Goal: Task Accomplishment & Management: Complete application form

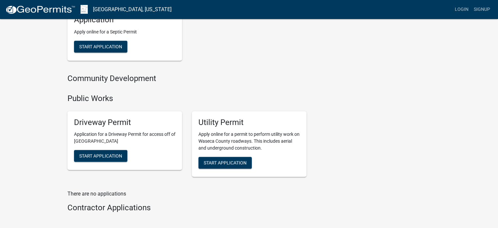
scroll to position [524, 0]
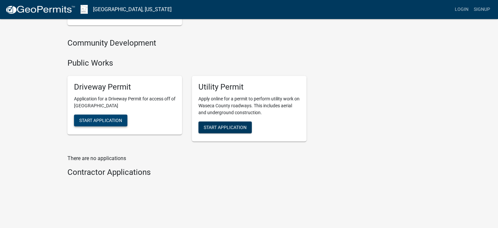
click at [95, 120] on span "Start Application" at bounding box center [100, 120] width 43 height 5
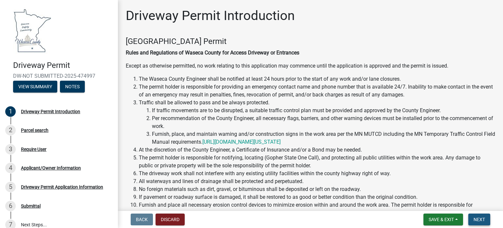
click at [482, 219] on span "Next" at bounding box center [479, 219] width 11 height 5
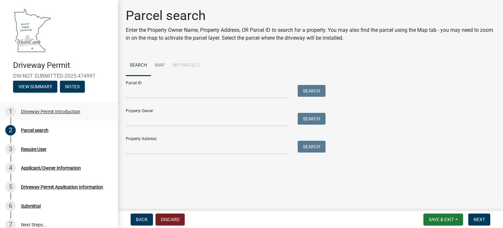
click at [38, 111] on div "Driveway Permit Introduction" at bounding box center [50, 111] width 59 height 5
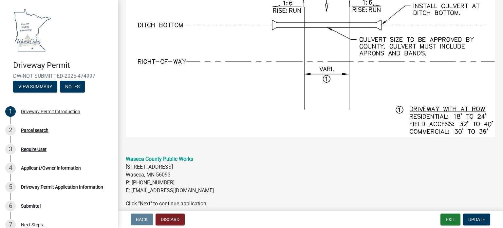
scroll to position [602, 0]
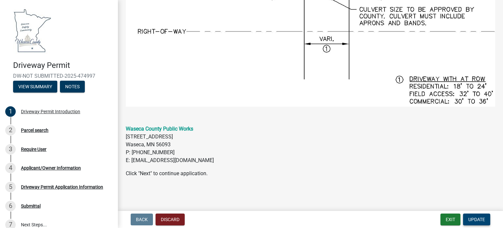
click at [481, 217] on span "Update" at bounding box center [477, 219] width 17 height 5
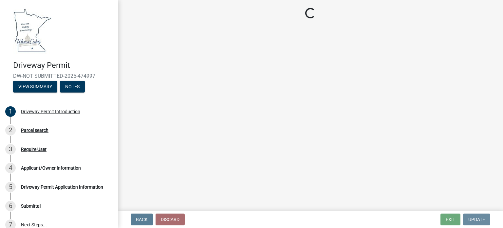
scroll to position [0, 0]
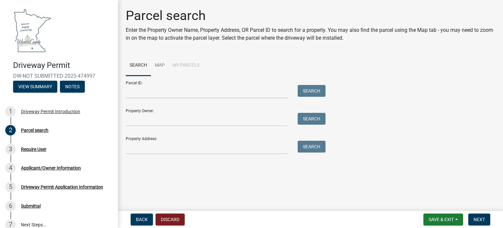
click at [133, 85] on div "Parcel ID: Search" at bounding box center [224, 87] width 197 height 23
click at [158, 94] on input "Parcel ID:" at bounding box center [207, 91] width 162 height 13
click at [168, 95] on input "Parcel ID:" at bounding box center [207, 91] width 162 height 13
click at [186, 93] on input "Parcel ID:" at bounding box center [207, 91] width 162 height 13
click at [139, 96] on input "Parcel ID:" at bounding box center [207, 91] width 162 height 13
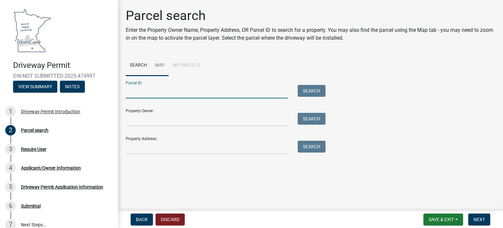
click at [163, 63] on link "Map" at bounding box center [160, 65] width 18 height 21
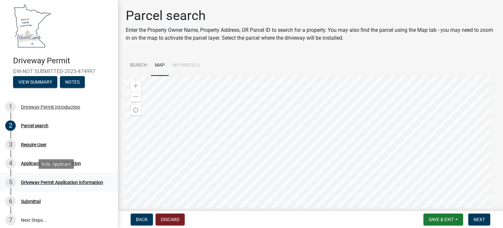
scroll to position [9, 0]
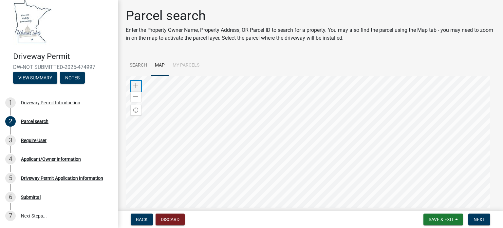
click at [135, 85] on span at bounding box center [135, 85] width 5 height 5
click at [136, 85] on span at bounding box center [135, 85] width 5 height 5
click at [312, 167] on div at bounding box center [311, 158] width 370 height 164
click at [364, 150] on div at bounding box center [311, 158] width 370 height 164
click at [297, 150] on div at bounding box center [311, 158] width 370 height 164
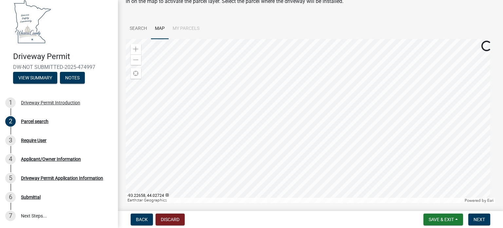
scroll to position [57, 0]
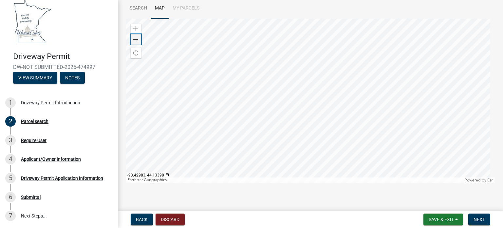
click at [135, 40] on span at bounding box center [135, 39] width 5 height 5
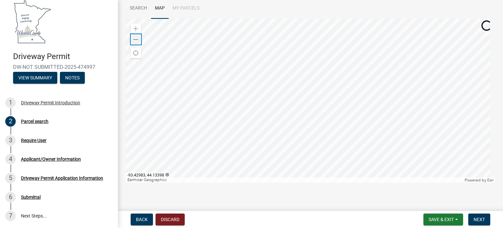
click at [135, 40] on span at bounding box center [135, 39] width 5 height 5
click at [136, 26] on div "Zoom in" at bounding box center [136, 29] width 10 height 10
click at [136, 25] on div "Zoom in" at bounding box center [136, 29] width 10 height 10
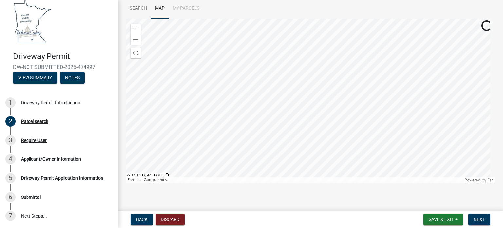
click at [311, 113] on div at bounding box center [311, 101] width 370 height 164
click at [135, 29] on span at bounding box center [135, 28] width 5 height 5
click at [136, 29] on span at bounding box center [135, 28] width 5 height 5
click at [322, 147] on div at bounding box center [311, 101] width 370 height 164
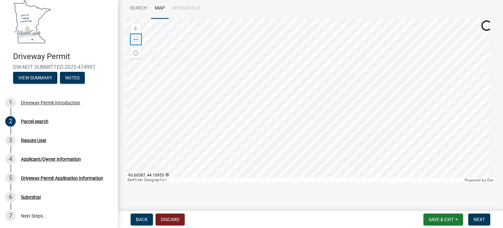
click at [138, 41] on span at bounding box center [135, 39] width 5 height 5
click at [377, 134] on div at bounding box center [311, 101] width 370 height 164
click at [288, 131] on div at bounding box center [311, 101] width 370 height 164
click at [138, 27] on span at bounding box center [135, 28] width 5 height 5
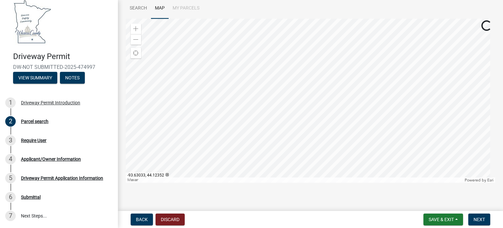
click at [386, 108] on div at bounding box center [311, 101] width 370 height 164
click at [137, 28] on span at bounding box center [135, 28] width 5 height 5
click at [136, 30] on span at bounding box center [135, 28] width 5 height 5
click at [139, 31] on div "Zoom in" at bounding box center [136, 29] width 10 height 10
click at [351, 112] on div at bounding box center [311, 101] width 370 height 164
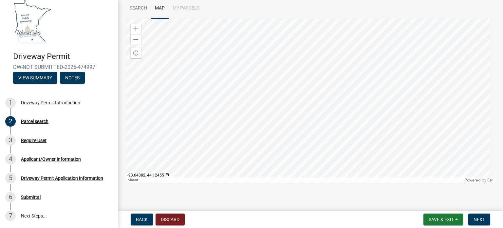
click at [373, 116] on div at bounding box center [311, 101] width 370 height 164
click at [135, 41] on span at bounding box center [135, 39] width 5 height 5
click at [130, 27] on div at bounding box center [311, 101] width 370 height 164
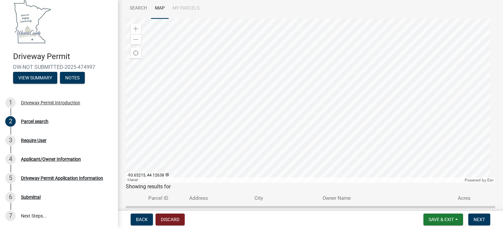
click at [290, 67] on div at bounding box center [311, 101] width 370 height 164
click at [304, 67] on div at bounding box center [311, 101] width 370 height 164
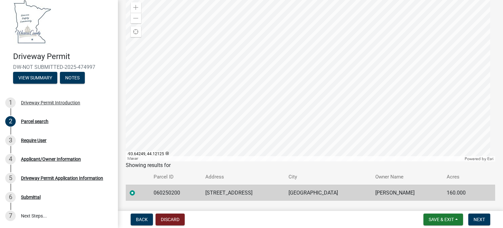
scroll to position [96, 0]
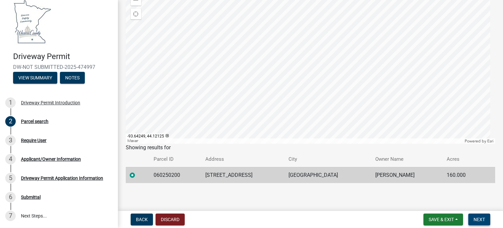
click at [478, 218] on span "Next" at bounding box center [479, 219] width 11 height 5
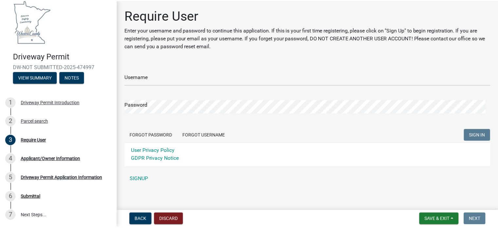
scroll to position [3, 0]
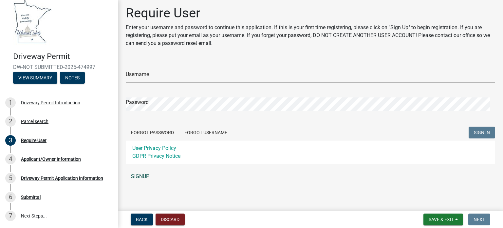
click at [141, 176] on link "SIGNUP" at bounding box center [311, 176] width 370 height 13
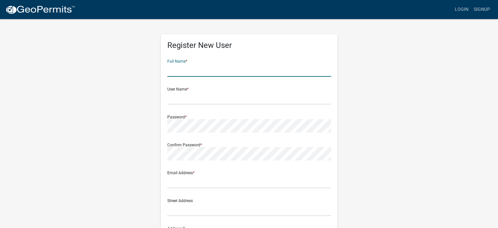
click at [189, 72] on input "text" at bounding box center [249, 69] width 164 height 13
type input "[PERSON_NAME]"
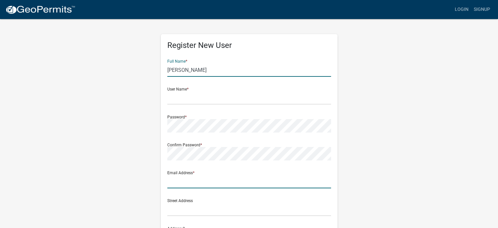
type input "[PERSON_NAME][EMAIL_ADDRESS][PERSON_NAME][DOMAIN_NAME]"
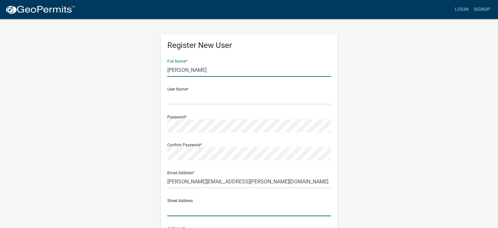
type input "39510 Reeds Lake Rd"
type input "Waseca"
type input "Minnesota"
type input "56093"
type input "5075212589"
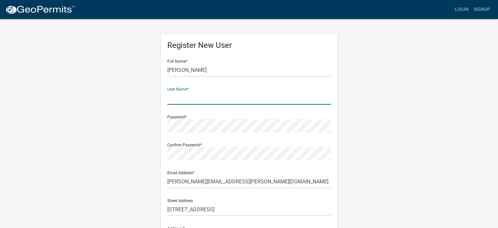
click at [190, 100] on input "text" at bounding box center [249, 97] width 164 height 13
type input "huelsjef"
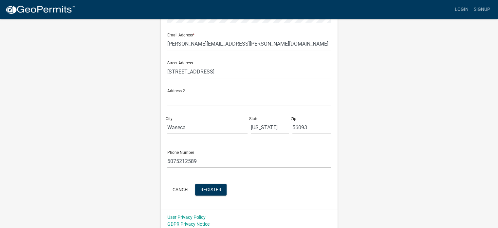
scroll to position [141, 0]
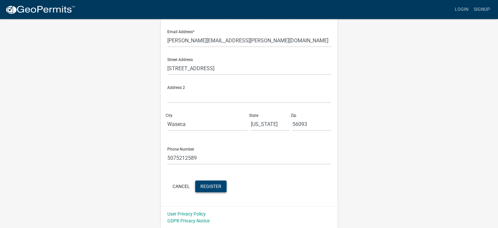
click at [218, 187] on span "Register" at bounding box center [211, 185] width 21 height 5
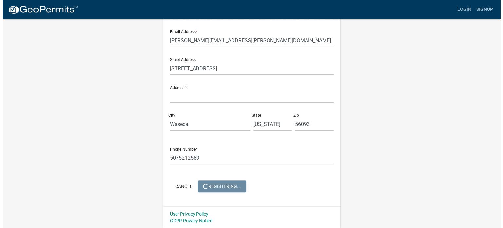
scroll to position [0, 0]
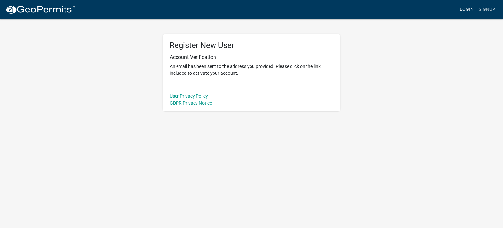
click at [465, 8] on link "Login" at bounding box center [467, 9] width 19 height 12
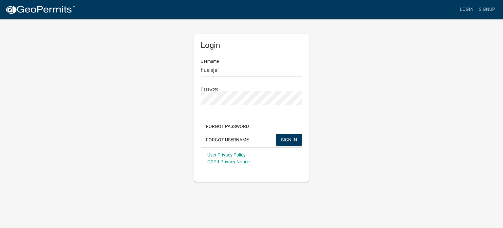
click at [299, 153] on div "User Privacy Policy GDPR Privacy Notice" at bounding box center [252, 158] width 102 height 22
click at [298, 142] on button "SIGN IN" at bounding box center [289, 140] width 27 height 12
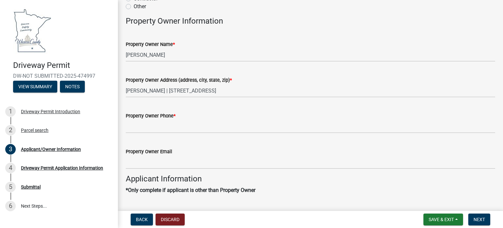
scroll to position [98, 0]
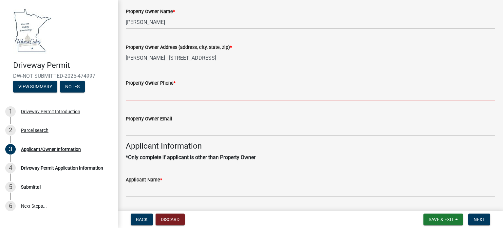
click at [164, 96] on input "Property Owner Phone *" at bounding box center [311, 93] width 370 height 13
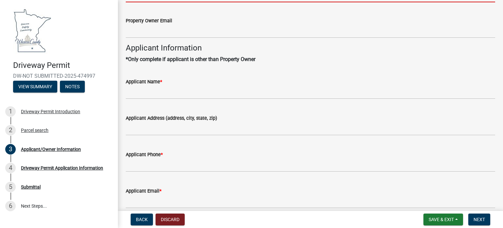
scroll to position [193, 0]
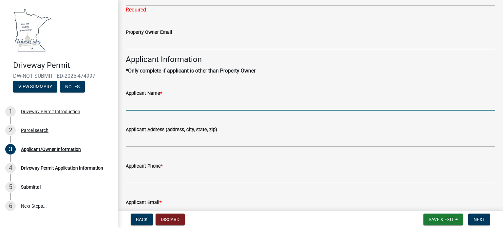
click at [138, 92] on div "Applicant Name *" at bounding box center [311, 95] width 370 height 30
click at [150, 101] on input "Applicant Name *" at bounding box center [311, 103] width 370 height 13
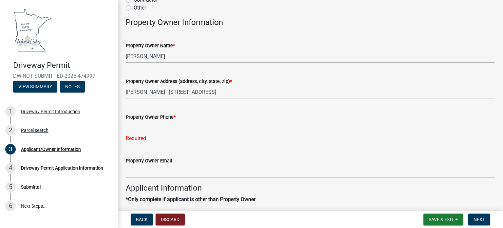
scroll to position [62, 0]
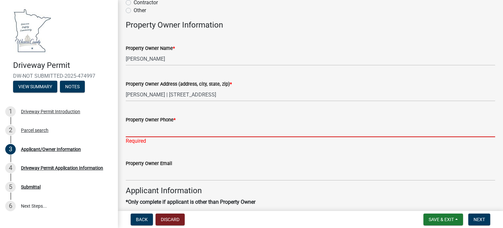
click at [161, 132] on input "Property Owner Phone *" at bounding box center [311, 130] width 370 height 13
type input "5075212589"
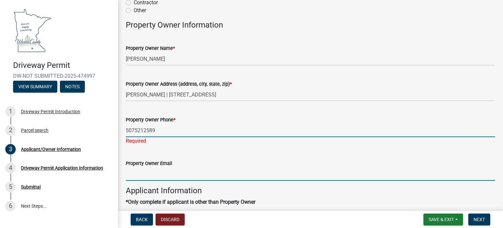
type input "[PERSON_NAME][EMAIL_ADDRESS][PERSON_NAME][DOMAIN_NAME]"
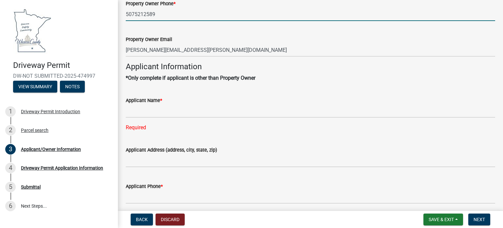
scroll to position [193, 0]
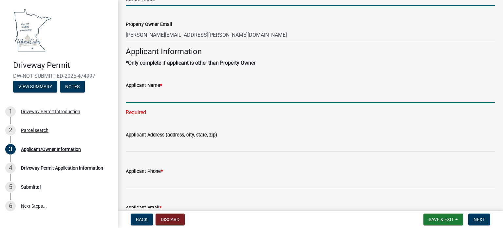
click at [174, 93] on input "Applicant Name *" at bounding box center [311, 95] width 370 height 13
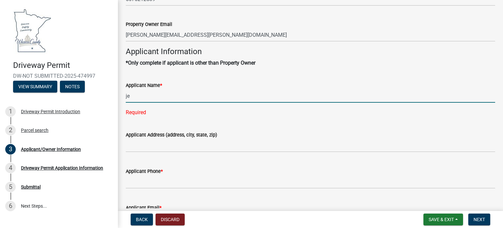
type input "j"
type input "[PERSON_NAME]"
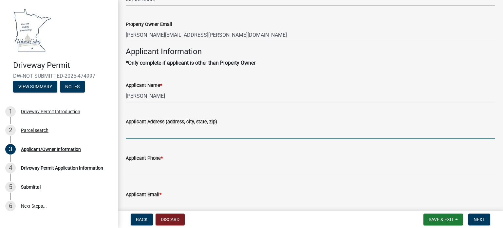
click at [156, 146] on wm-data-entity-input-list "Applicant Is: * Property Owner Contractor Other If Other, please describe: * Pr…" at bounding box center [311, 31] width 370 height 374
type input "Waseca"
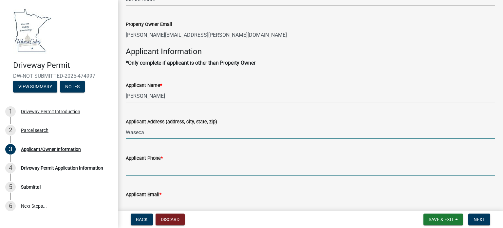
type input "5075212589"
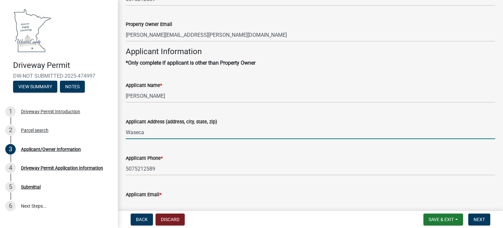
type input "[PERSON_NAME][EMAIL_ADDRESS][PERSON_NAME][DOMAIN_NAME]"
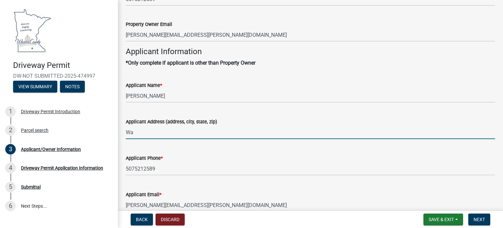
type input "W"
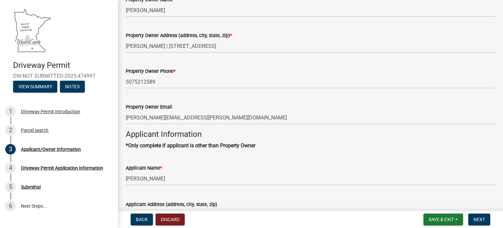
scroll to position [131, 0]
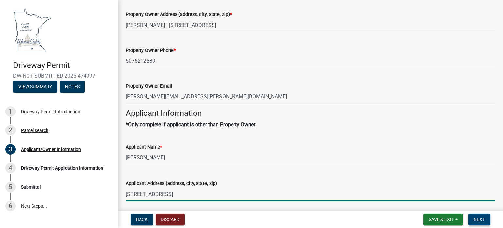
type input "39510 Reeds LK RD Waseca, MN 56093"
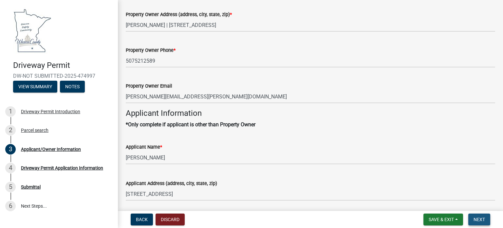
click at [480, 219] on span "Next" at bounding box center [479, 219] width 11 height 5
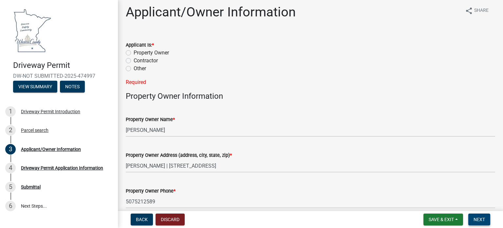
scroll to position [0, 0]
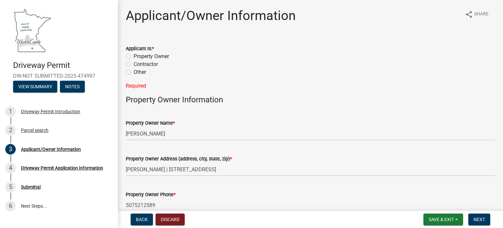
click at [134, 55] on label "Property Owner" at bounding box center [151, 56] width 35 height 8
click at [134, 55] on input "Property Owner" at bounding box center [136, 54] width 4 height 4
radio input "true"
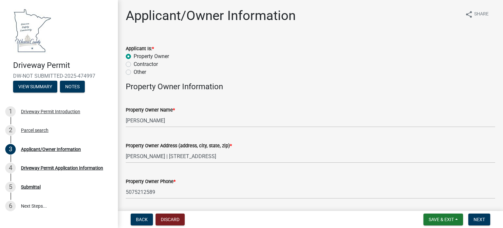
click at [134, 71] on label "Other" at bounding box center [140, 72] width 12 height 8
click at [134, 71] on input "Other" at bounding box center [136, 70] width 4 height 4
radio input "true"
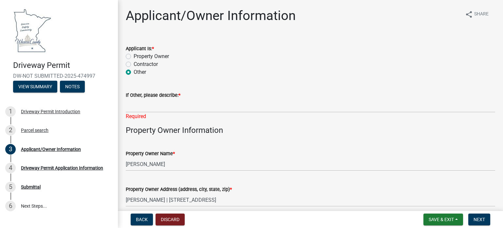
scroll to position [33, 0]
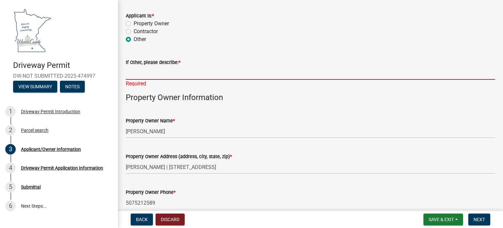
click at [138, 76] on input "If Other, please describe: *" at bounding box center [311, 72] width 370 height 13
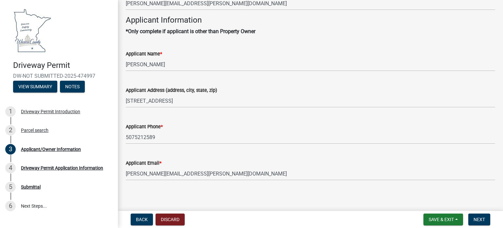
scroll to position [271, 0]
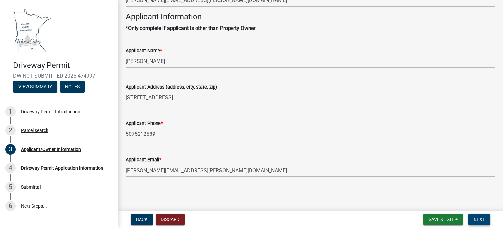
type input "Tenant"
click at [478, 217] on span "Next" at bounding box center [479, 219] width 11 height 5
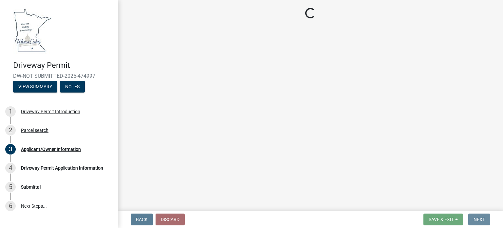
scroll to position [0, 0]
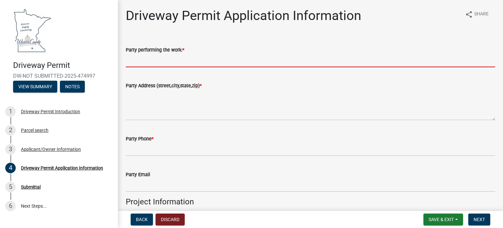
click at [160, 60] on input "Party performing the work: *" at bounding box center [311, 60] width 370 height 13
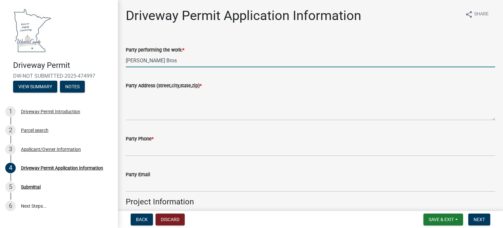
type input "[PERSON_NAME] Bros"
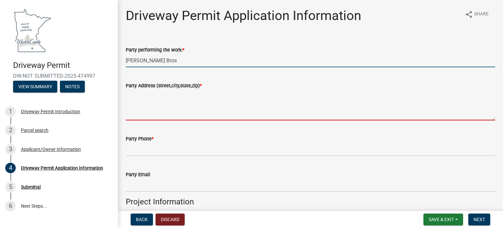
click at [155, 115] on textarea "Party Address (street,city,state,zip) *" at bounding box center [311, 104] width 370 height 31
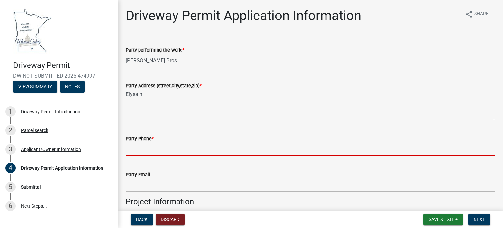
click at [265, 143] on input "Party Phone *" at bounding box center [311, 149] width 370 height 13
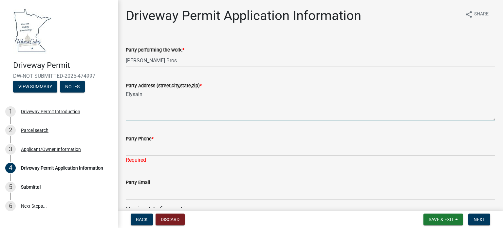
click at [147, 96] on textarea "Elysain" at bounding box center [311, 104] width 370 height 31
type textarea "E"
click at [175, 95] on textarea "43963 43rd st Elysian,MN 56028" at bounding box center [311, 104] width 370 height 31
click at [176, 95] on textarea "43963 43rd st Elysian,MN 56028" at bounding box center [311, 104] width 370 height 31
click at [179, 94] on textarea "43963 43rd st Elysian,MN 56028" at bounding box center [311, 104] width 370 height 31
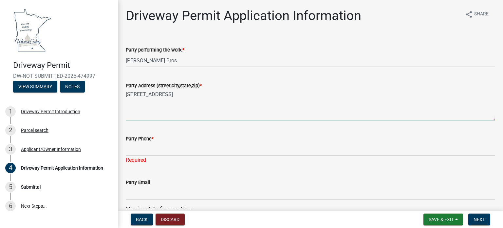
click at [156, 95] on textarea "43963 43rd st Elysian, MN 56028" at bounding box center [311, 104] width 370 height 31
type textarea "43963 43rd St Elysian, MN 56028"
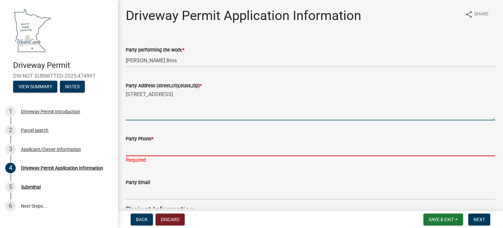
drag, startPoint x: 152, startPoint y: 147, endPoint x: 194, endPoint y: 156, distance: 42.9
click at [153, 147] on input "Party Phone *" at bounding box center [311, 149] width 370 height 13
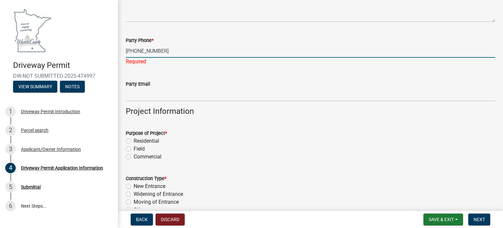
scroll to position [131, 0]
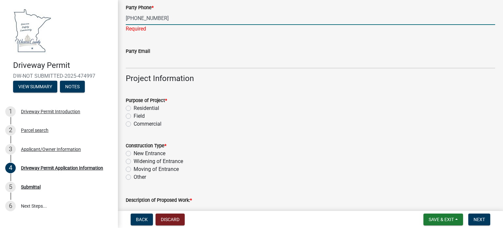
type input "[PHONE_NUMBER]"
click at [130, 117] on div "Purpose of Project * Residential Field Commercial" at bounding box center [311, 111] width 370 height 31
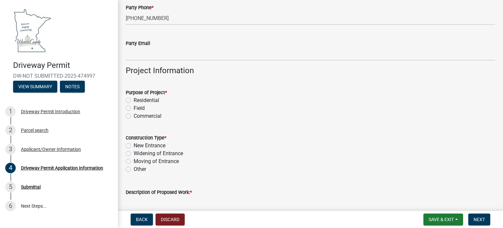
click at [134, 108] on label "Field" at bounding box center [139, 108] width 11 height 8
click at [134, 108] on input "Field" at bounding box center [136, 106] width 4 height 4
radio input "true"
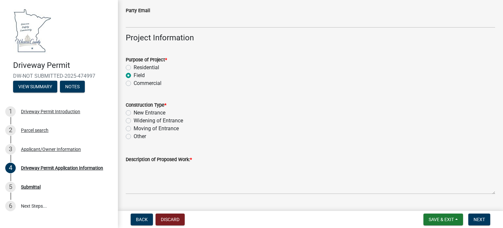
click at [134, 111] on label "New Entrance" at bounding box center [150, 113] width 32 height 8
click at [134, 111] on input "New Entrance" at bounding box center [136, 111] width 4 height 4
radio input "true"
click at [134, 122] on label "Widening of Entrance" at bounding box center [158, 121] width 49 height 8
click at [134, 121] on input "Widening of Entrance" at bounding box center [136, 119] width 4 height 4
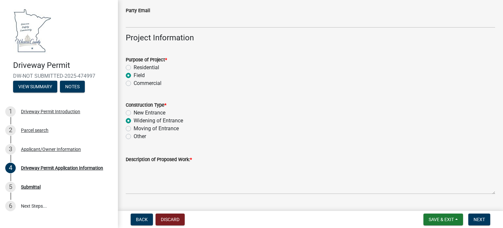
radio input "true"
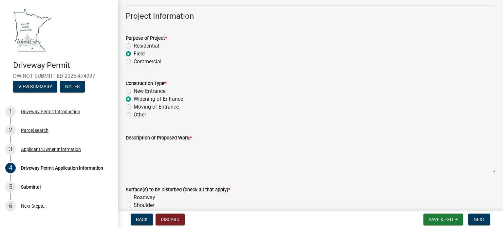
scroll to position [197, 0]
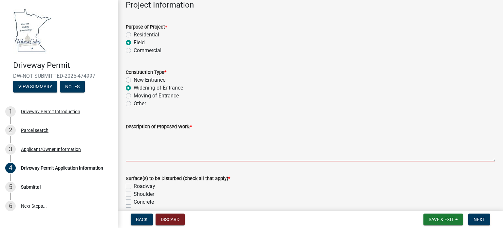
click at [180, 148] on textarea "Description of Proposed Work: *" at bounding box center [311, 145] width 370 height 31
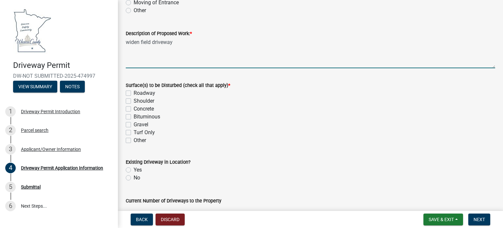
scroll to position [295, 0]
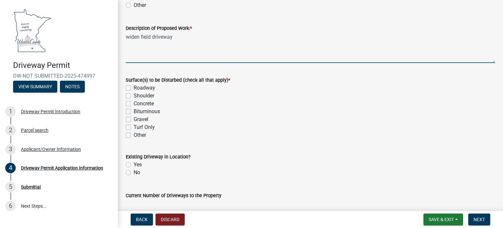
type textarea "widen field driveway"
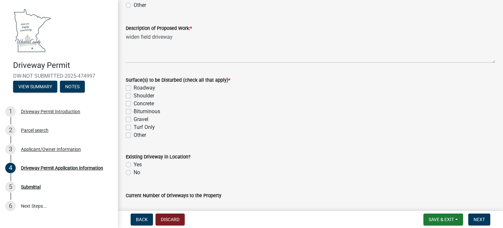
click at [134, 94] on label "Shoulder" at bounding box center [144, 96] width 21 height 8
click at [134, 94] on input "Shoulder" at bounding box center [136, 94] width 4 height 4
checkbox input "true"
checkbox input "false"
checkbox input "true"
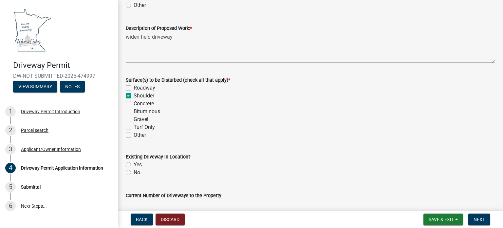
checkbox input "false"
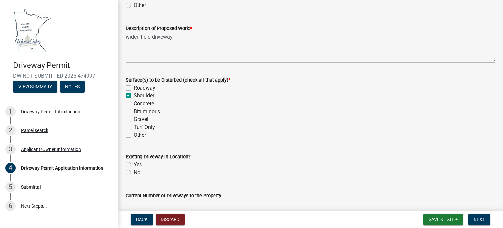
click at [134, 164] on label "Yes" at bounding box center [138, 165] width 8 height 8
click at [134, 164] on input "Yes" at bounding box center [136, 163] width 4 height 4
radio input "true"
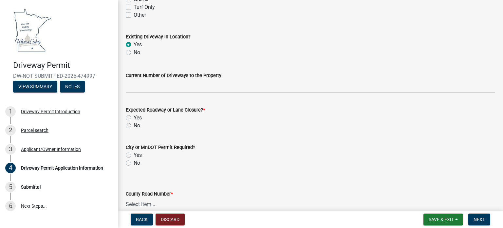
scroll to position [426, 0]
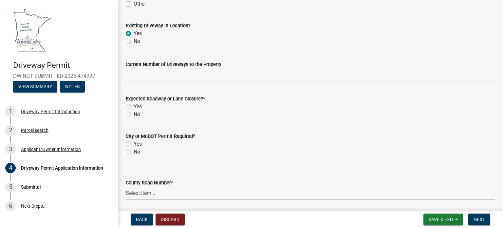
click at [134, 114] on label "No" at bounding box center [137, 114] width 7 height 8
click at [134, 114] on input "No" at bounding box center [136, 112] width 4 height 4
radio input "true"
click at [134, 152] on label "No" at bounding box center [137, 152] width 7 height 8
click at [134, 152] on input "No" at bounding box center [136, 150] width 4 height 4
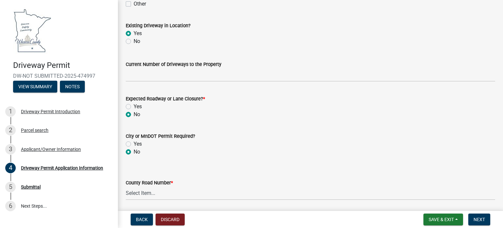
radio input "true"
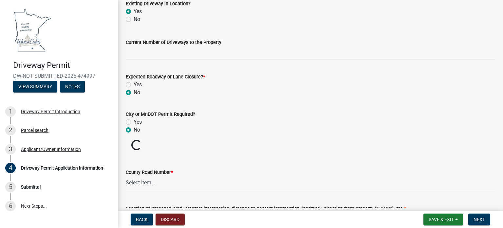
scroll to position [492, 0]
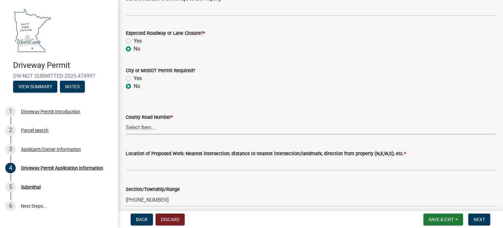
click at [163, 125] on select "Select Item... 1 2 3 4 5 6 7 8 9 10 11 12 13 14 15 16 17 18 19 20 22 23 24 26 2…" at bounding box center [311, 127] width 370 height 13
click at [126, 121] on select "Select Item... 1 2 3 4 5 6 7 8 9 10 11 12 13 14 15 16 17 18 19 20 22 23 24 26 2…" at bounding box center [311, 127] width 370 height 13
select select "375ad857-3e8e-49c8-8a8d-bd1d7a6d663c"
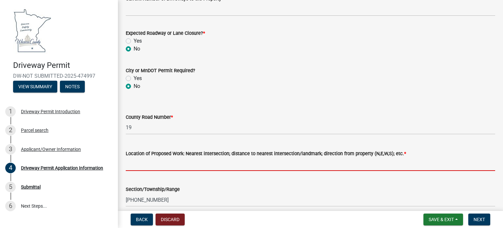
click at [147, 167] on input "Location of Proposed Work: Nearest intersection; distance to nearest intersecti…" at bounding box center [311, 163] width 370 height 13
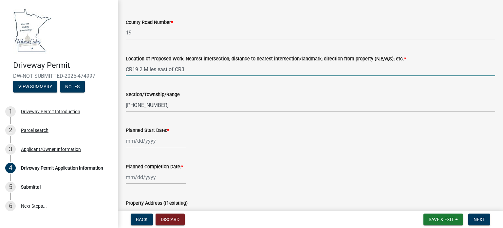
scroll to position [590, 0]
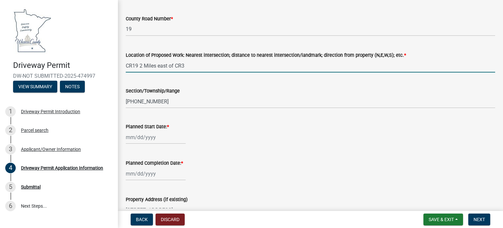
type input "CR19 2 Miles east of CR3"
click at [137, 139] on div at bounding box center [156, 136] width 60 height 13
select select "9"
select select "2025"
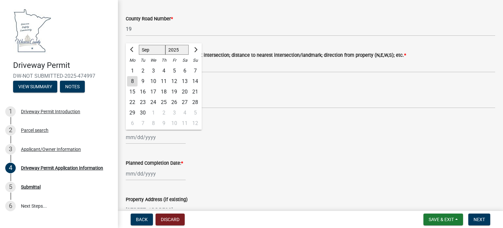
click at [131, 80] on div "8" at bounding box center [132, 81] width 10 height 10
type input "09/08/2025"
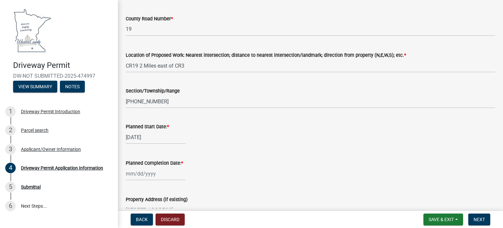
select select "9"
select select "2025"
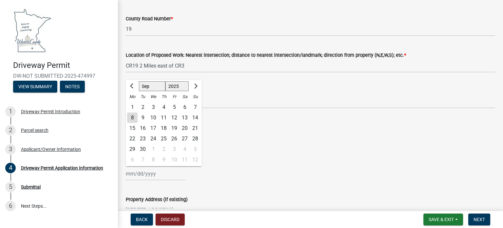
click at [147, 174] on div "Jan Feb Mar Apr May Jun Jul Aug Sep Oct Nov Dec 1525 1526 1527 1528 1529 1530 1…" at bounding box center [156, 173] width 60 height 13
click at [195, 84] on span "Next month" at bounding box center [195, 85] width 5 height 5
select select "10"
click at [155, 106] on div "1" at bounding box center [153, 107] width 10 height 10
type input "10/01/2025"
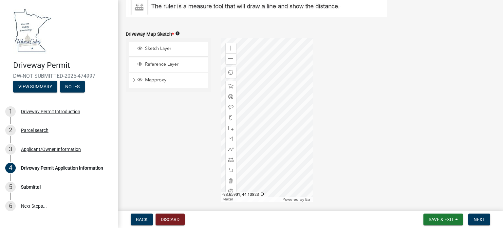
scroll to position [885, 0]
click at [230, 48] on span at bounding box center [230, 47] width 5 height 5
click at [242, 90] on div at bounding box center [267, 120] width 92 height 164
click at [258, 84] on div at bounding box center [267, 120] width 92 height 164
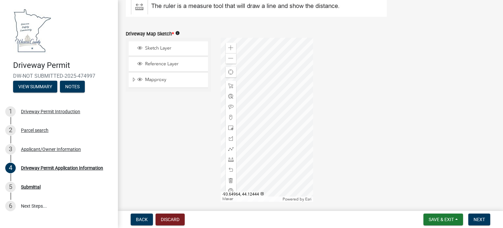
click at [287, 97] on div at bounding box center [267, 120] width 92 height 164
click at [245, 129] on div at bounding box center [267, 120] width 92 height 164
click at [313, 154] on div at bounding box center [267, 120] width 92 height 164
click at [221, 141] on div at bounding box center [267, 120] width 92 height 164
click at [243, 152] on div at bounding box center [267, 120] width 92 height 164
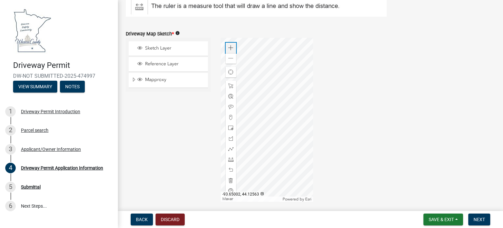
click at [231, 48] on span at bounding box center [230, 47] width 5 height 5
click at [265, 149] on div at bounding box center [267, 120] width 92 height 164
click at [274, 142] on div at bounding box center [267, 120] width 92 height 164
click at [231, 48] on span at bounding box center [230, 47] width 5 height 5
click at [261, 90] on div at bounding box center [267, 120] width 92 height 164
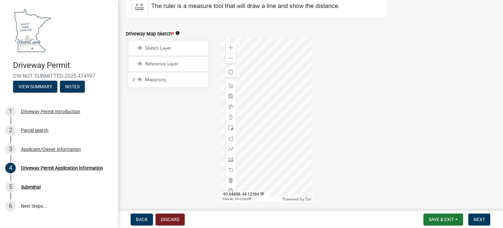
click at [260, 123] on div at bounding box center [267, 120] width 92 height 164
click at [155, 48] on span "Sketch Layer" at bounding box center [175, 48] width 62 height 6
click at [230, 117] on span at bounding box center [230, 117] width 5 height 5
click at [263, 109] on div at bounding box center [267, 120] width 92 height 164
click at [263, 111] on div at bounding box center [267, 120] width 92 height 164
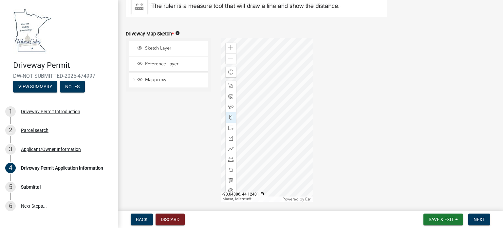
click at [263, 111] on div at bounding box center [267, 120] width 92 height 164
drag, startPoint x: 232, startPoint y: 98, endPoint x: 257, endPoint y: 110, distance: 27.4
click at [264, 103] on div at bounding box center [267, 120] width 92 height 164
click at [262, 110] on div at bounding box center [267, 120] width 92 height 164
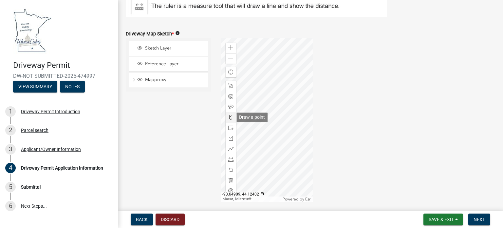
click at [228, 115] on span at bounding box center [230, 117] width 5 height 5
click at [268, 103] on div at bounding box center [267, 120] width 92 height 164
click at [260, 114] on div at bounding box center [267, 120] width 92 height 164
click at [262, 106] on div at bounding box center [267, 120] width 92 height 164
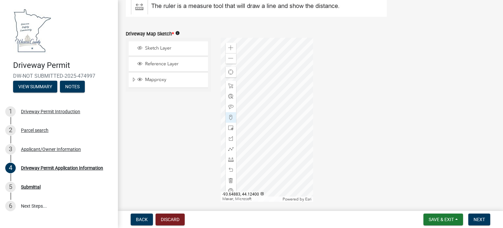
click at [267, 109] on div at bounding box center [267, 120] width 92 height 164
click at [266, 108] on div at bounding box center [267, 120] width 92 height 164
click at [227, 113] on div at bounding box center [231, 117] width 10 height 10
click at [267, 109] on div "Zoom in Zoom out Find my location Maxar, Microsoft Powered by Esri" at bounding box center [267, 120] width 92 height 164
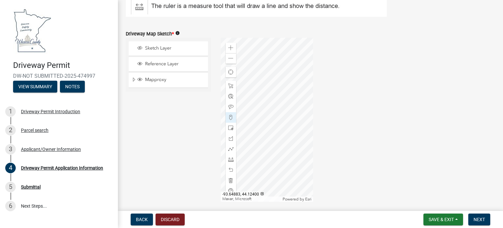
drag, startPoint x: 230, startPoint y: 116, endPoint x: 262, endPoint y: 114, distance: 32.2
click at [267, 109] on div at bounding box center [267, 120] width 92 height 164
click at [229, 97] on span at bounding box center [230, 96] width 5 height 5
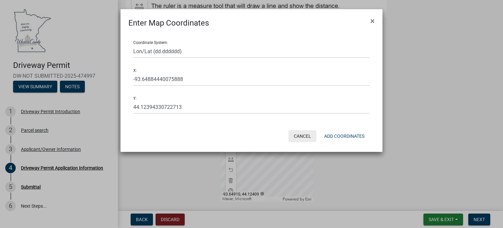
click at [309, 139] on button "Cancel" at bounding box center [303, 136] width 28 height 12
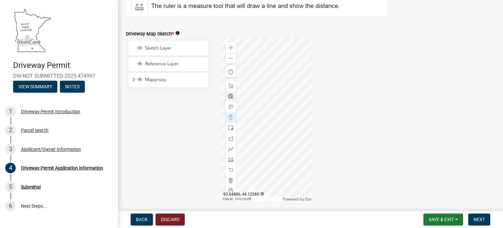
click at [264, 145] on div at bounding box center [267, 120] width 92 height 164
click at [231, 128] on span at bounding box center [230, 127] width 5 height 5
click at [259, 102] on div at bounding box center [267, 120] width 92 height 164
click at [265, 114] on div at bounding box center [267, 120] width 92 height 164
click at [258, 91] on div at bounding box center [267, 120] width 92 height 164
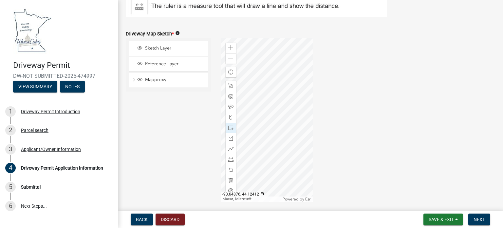
click at [276, 89] on div at bounding box center [267, 120] width 92 height 164
click at [156, 49] on span "Sketch Layer" at bounding box center [175, 48] width 62 height 6
click at [265, 105] on div at bounding box center [267, 120] width 92 height 164
click at [228, 167] on span at bounding box center [230, 169] width 5 height 5
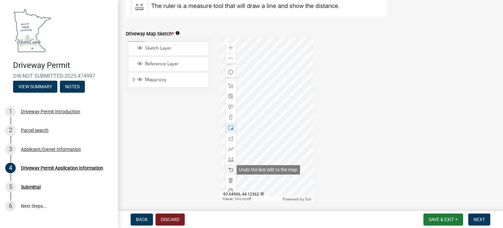
click at [228, 167] on span at bounding box center [230, 169] width 5 height 5
click at [231, 169] on span at bounding box center [230, 169] width 5 height 5
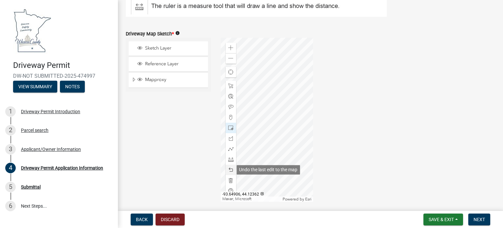
click at [231, 169] on span at bounding box center [230, 169] width 5 height 5
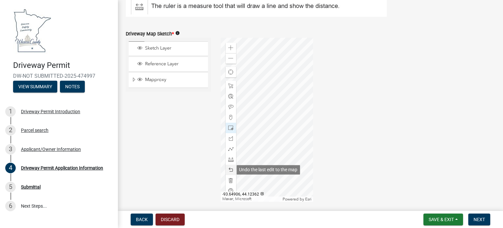
click at [231, 169] on span at bounding box center [230, 169] width 5 height 5
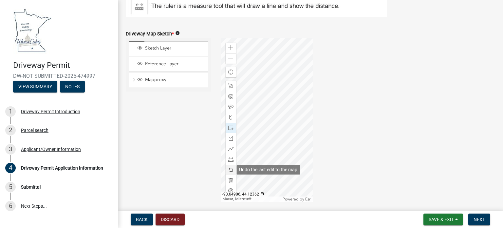
click at [231, 169] on span at bounding box center [230, 169] width 5 height 5
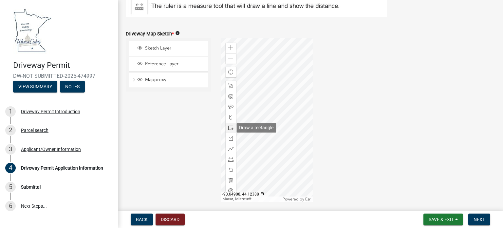
click at [228, 127] on span at bounding box center [230, 127] width 5 height 5
click at [258, 96] on div at bounding box center [267, 120] width 92 height 164
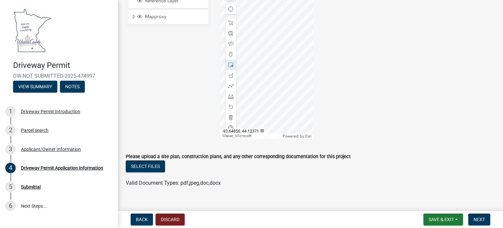
scroll to position [958, 0]
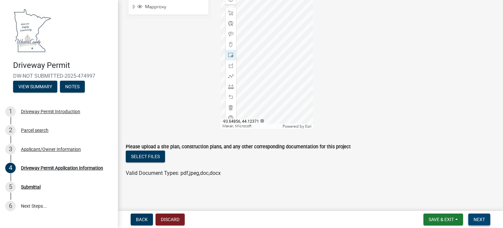
click at [481, 220] on span "Next" at bounding box center [479, 219] width 11 height 5
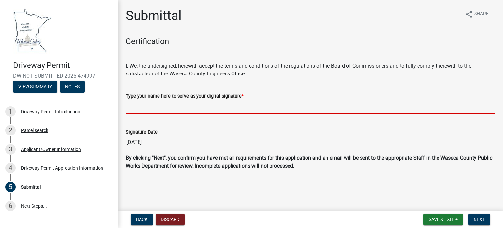
click at [178, 111] on input "Type your name here to serve as your digital signature *" at bounding box center [311, 106] width 370 height 13
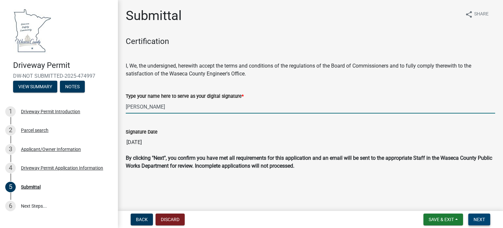
type input "[PERSON_NAME]"
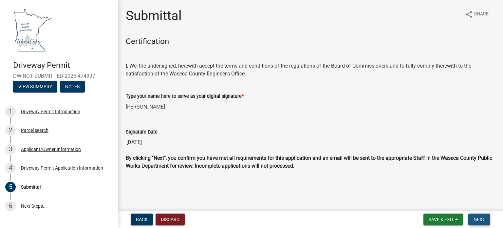
click at [478, 217] on span "Next" at bounding box center [479, 219] width 11 height 5
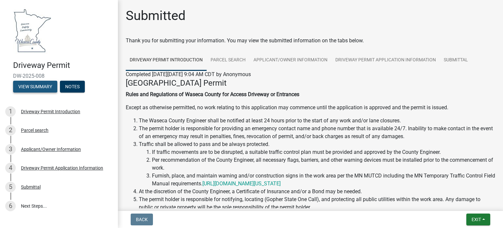
click at [36, 86] on button "View Summary" at bounding box center [35, 87] width 44 height 12
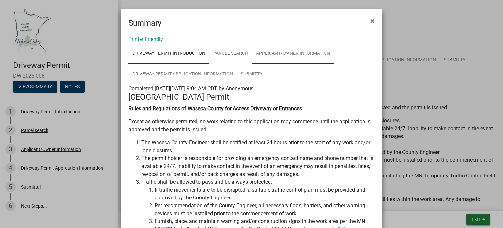
click at [312, 53] on link "Applicant/Owner Information" at bounding box center [293, 53] width 82 height 21
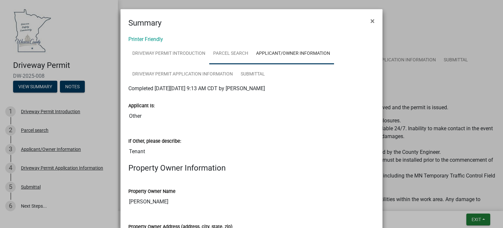
click at [225, 53] on link "Parcel search" at bounding box center [230, 53] width 43 height 21
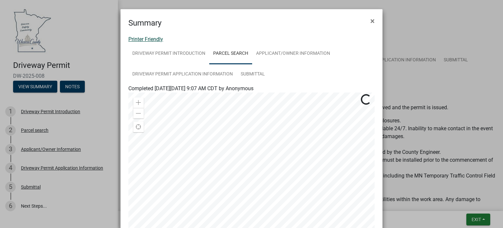
click at [151, 39] on link "Printer Friendly" at bounding box center [145, 39] width 35 height 6
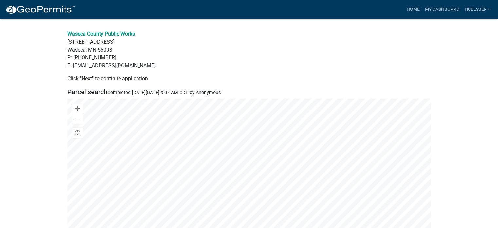
scroll to position [787, 0]
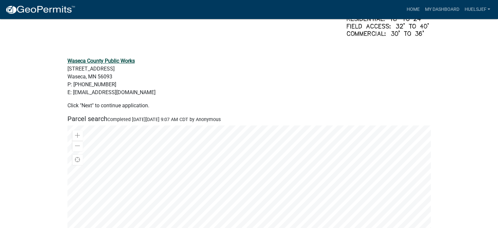
click at [109, 59] on strong "Waseca County Public Works" at bounding box center [102, 61] width 68 height 6
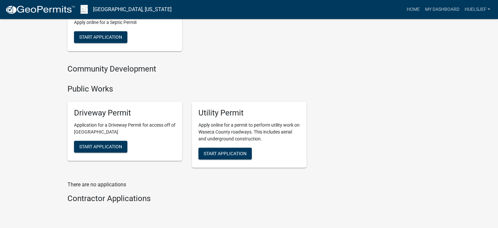
scroll to position [644, 0]
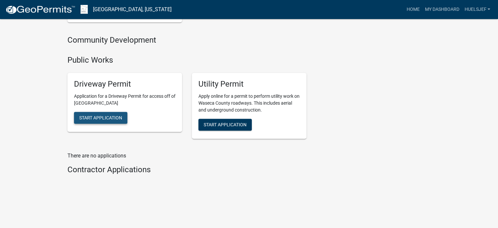
click at [102, 118] on span "Start Application" at bounding box center [100, 117] width 43 height 5
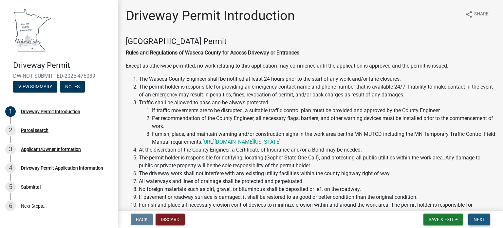
click at [479, 219] on span "Next" at bounding box center [479, 219] width 11 height 5
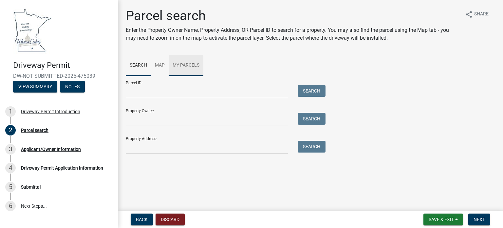
click at [184, 64] on link "My Parcels" at bounding box center [186, 65] width 35 height 21
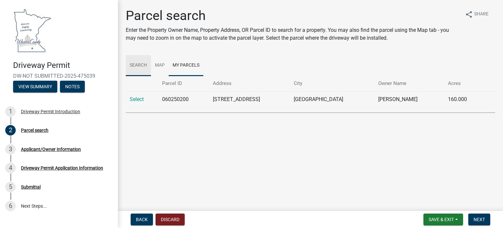
click at [142, 65] on link "Search" at bounding box center [138, 65] width 25 height 21
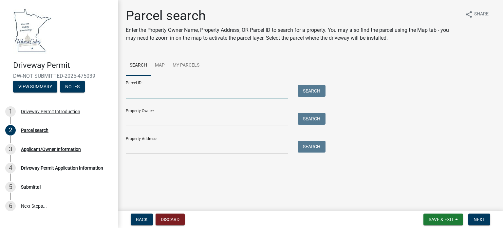
click at [166, 91] on input "Parcel ID:" at bounding box center [207, 91] width 162 height 13
click at [158, 116] on input "Property Owner:" at bounding box center [207, 119] width 162 height 13
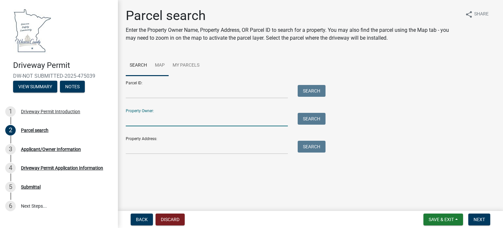
click at [159, 64] on link "Map" at bounding box center [160, 65] width 18 height 21
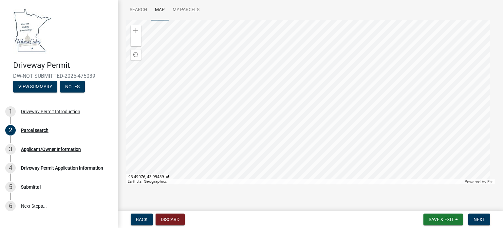
scroll to position [57, 0]
click at [313, 107] on div at bounding box center [311, 101] width 370 height 164
click at [262, 81] on div at bounding box center [311, 101] width 370 height 164
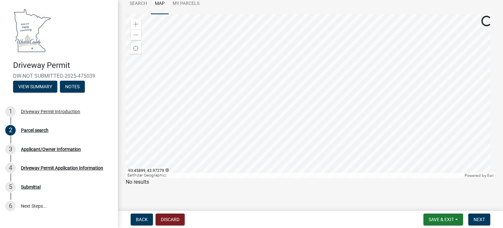
scroll to position [65, 0]
click at [306, 92] on div at bounding box center [311, 93] width 370 height 164
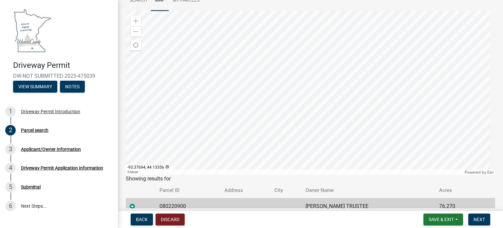
click at [299, 50] on div at bounding box center [311, 93] width 370 height 164
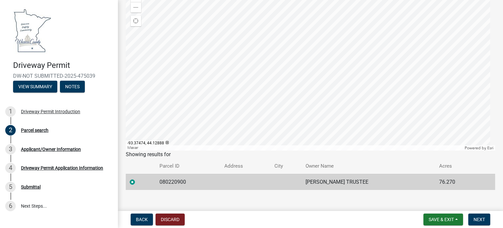
scroll to position [96, 0]
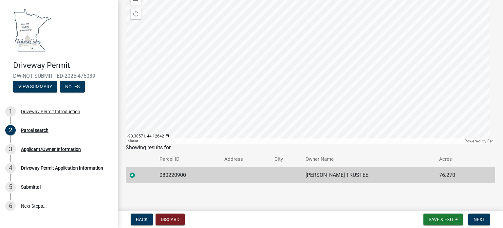
click at [254, 70] on div at bounding box center [311, 62] width 370 height 164
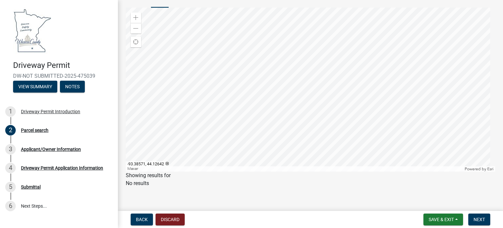
scroll to position [73, 0]
click at [300, 115] on div at bounding box center [311, 85] width 370 height 164
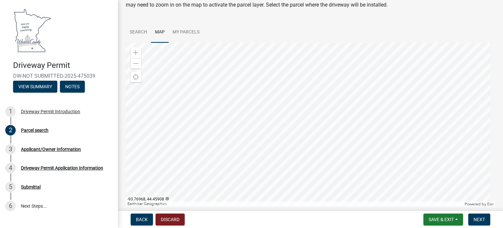
scroll to position [40, 0]
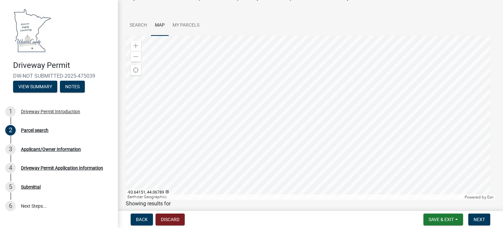
click at [302, 99] on div at bounding box center [311, 118] width 370 height 164
click at [297, 156] on div at bounding box center [311, 118] width 370 height 164
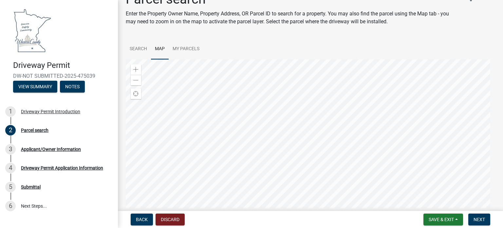
scroll to position [7, 0]
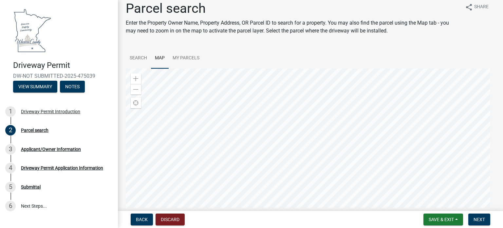
click at [285, 144] on div at bounding box center [311, 150] width 370 height 164
click at [406, 95] on div at bounding box center [311, 150] width 370 height 164
click at [230, 150] on div at bounding box center [311, 150] width 370 height 164
click at [295, 133] on div at bounding box center [311, 150] width 370 height 164
click at [446, 218] on span "Save & Exit" at bounding box center [441, 219] width 25 height 5
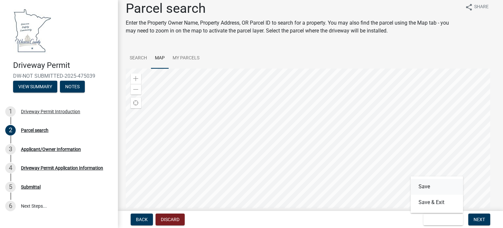
click at [425, 185] on button "Save" at bounding box center [437, 187] width 52 height 16
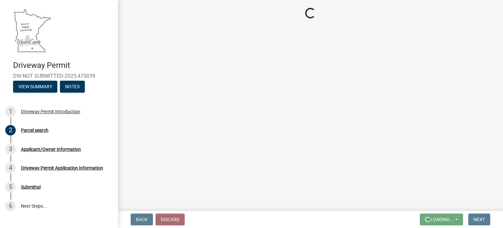
scroll to position [0, 0]
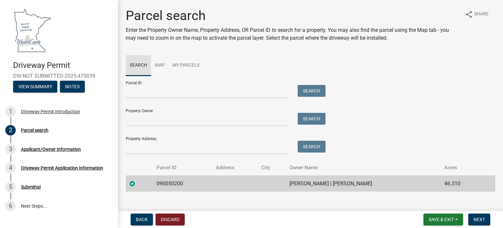
click at [137, 64] on link "Search" at bounding box center [138, 65] width 25 height 21
click at [181, 62] on link "My Parcels" at bounding box center [186, 65] width 35 height 21
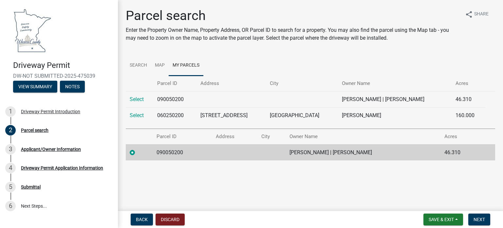
click at [180, 100] on td "090050200" at bounding box center [174, 99] width 43 height 16
click at [138, 100] on link "Select" at bounding box center [137, 99] width 14 height 6
radio input "false"
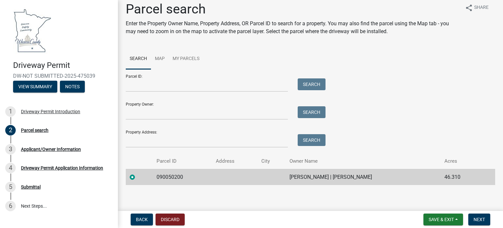
scroll to position [9, 0]
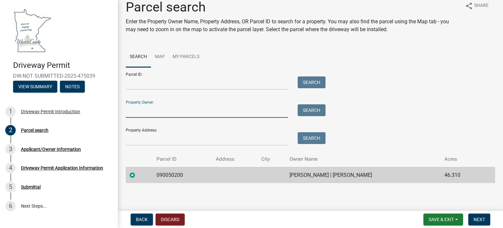
click at [173, 107] on input "Property Owner:" at bounding box center [207, 110] width 162 height 13
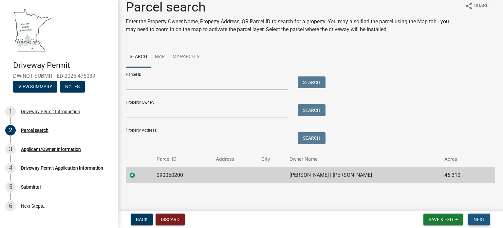
click at [484, 219] on span "Next" at bounding box center [479, 219] width 11 height 5
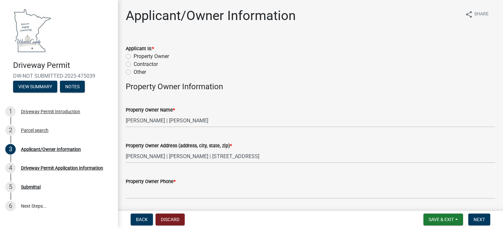
click at [134, 55] on label "Property Owner" at bounding box center [151, 56] width 35 height 8
click at [134, 55] on input "Property Owner" at bounding box center [136, 54] width 4 height 4
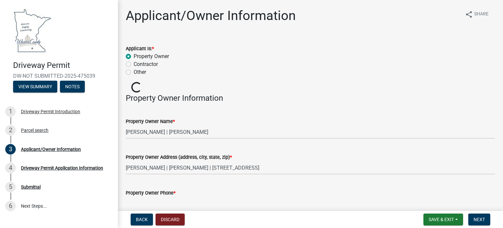
radio input "true"
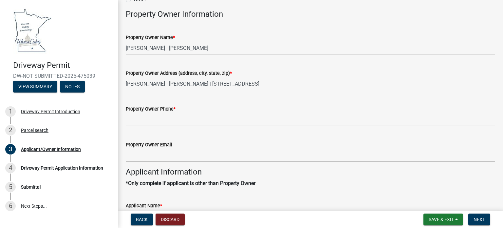
scroll to position [98, 0]
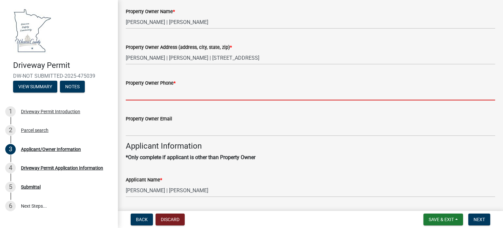
click at [144, 95] on input "Property Owner Phone *" at bounding box center [311, 93] width 370 height 13
type input "5075212589"
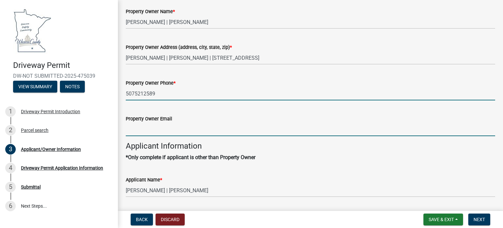
type input "[PERSON_NAME][EMAIL_ADDRESS][PERSON_NAME][DOMAIN_NAME]"
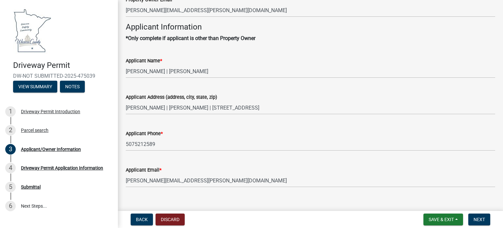
scroll to position [227, 0]
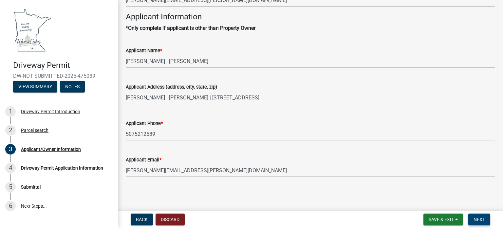
click at [481, 218] on span "Next" at bounding box center [479, 219] width 11 height 5
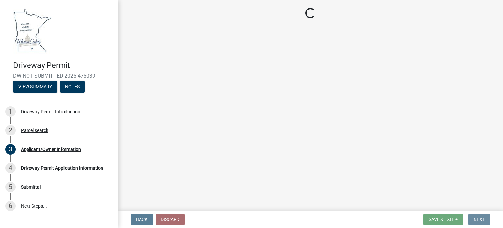
scroll to position [0, 0]
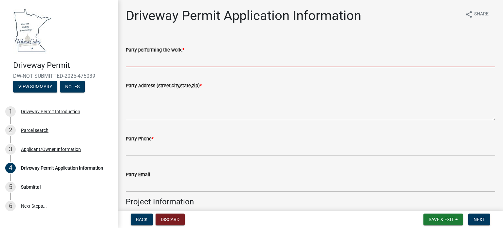
click at [172, 62] on input "Party performing the work: *" at bounding box center [311, 60] width 370 height 13
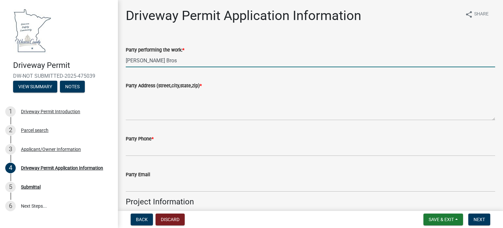
type input "[PERSON_NAME] Bros"
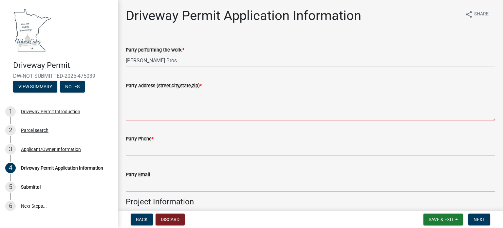
click at [149, 104] on textarea "Party Address (street,city,state,zip) *" at bounding box center [311, 104] width 370 height 31
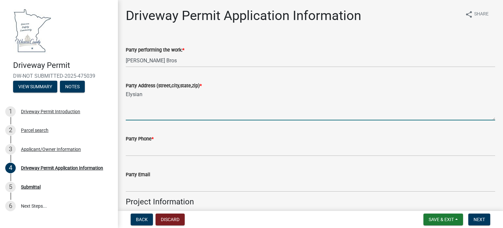
type textarea "Elysian"
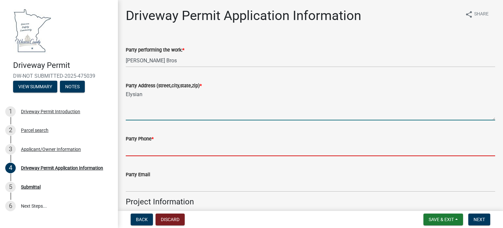
click at [140, 148] on input "Party Phone *" at bounding box center [311, 149] width 370 height 13
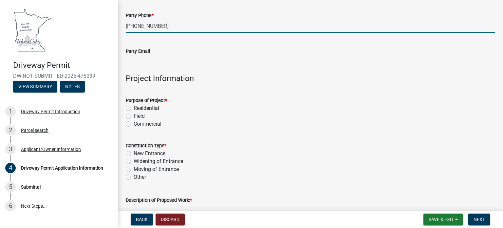
scroll to position [131, 0]
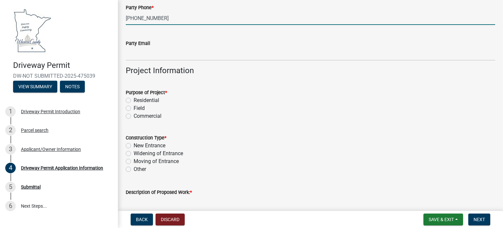
type input "[PHONE_NUMBER]"
click at [134, 108] on label "Field" at bounding box center [139, 108] width 11 height 8
click at [134, 108] on input "Field" at bounding box center [136, 106] width 4 height 4
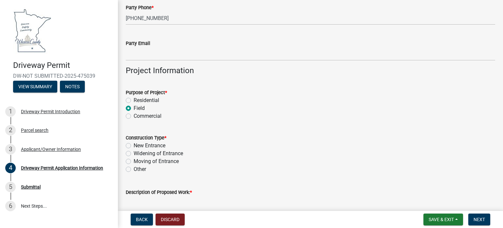
radio input "true"
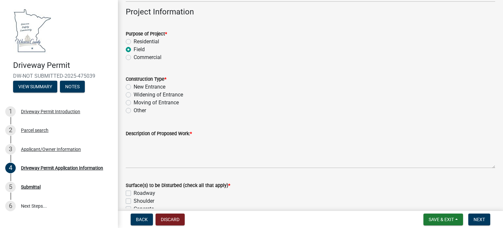
scroll to position [197, 0]
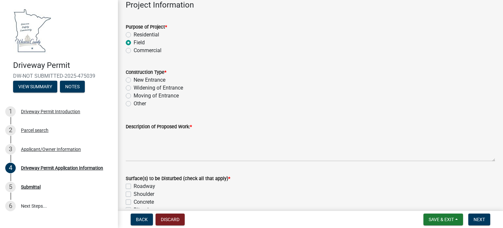
click at [134, 88] on label "Widening of Entrance" at bounding box center [158, 88] width 49 height 8
click at [134, 88] on input "Widening of Entrance" at bounding box center [136, 86] width 4 height 4
radio input "true"
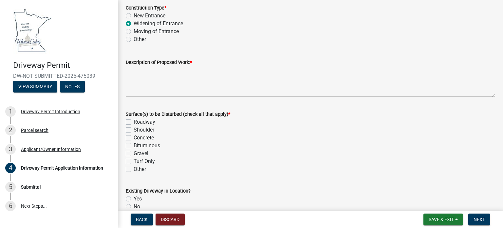
scroll to position [262, 0]
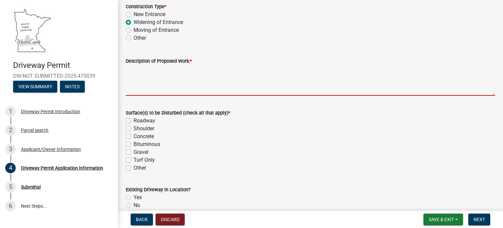
click at [140, 71] on textarea "Description of Proposed Work: *" at bounding box center [311, 80] width 370 height 31
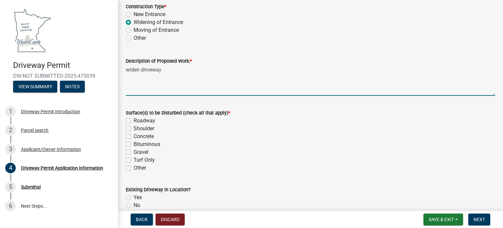
type textarea "widen driveway"
click at [134, 152] on label "Gravel" at bounding box center [141, 152] width 15 height 8
click at [134, 152] on input "Gravel" at bounding box center [136, 150] width 4 height 4
checkbox input "true"
checkbox input "false"
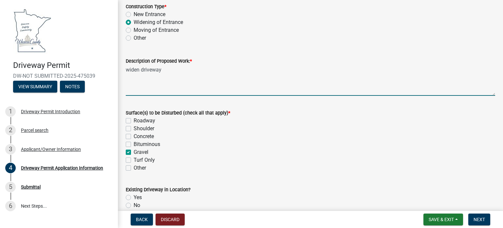
checkbox input "false"
checkbox input "true"
checkbox input "false"
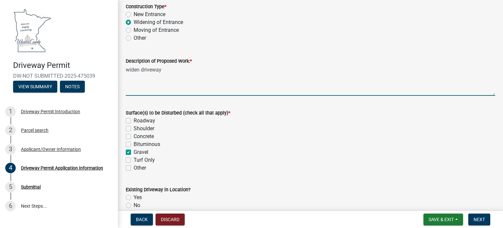
checkbox input "false"
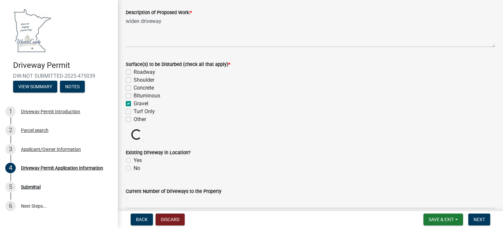
scroll to position [328, 0]
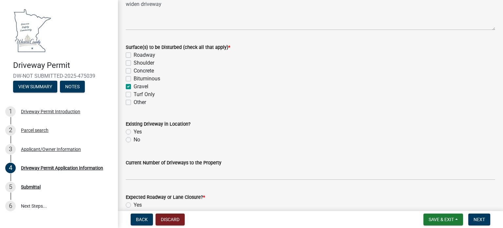
click at [134, 130] on label "Yes" at bounding box center [138, 132] width 8 height 8
click at [134, 130] on input "Yes" at bounding box center [136, 130] width 4 height 4
radio input "true"
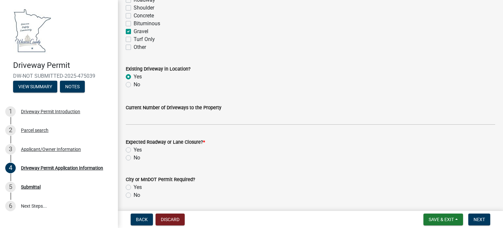
scroll to position [393, 0]
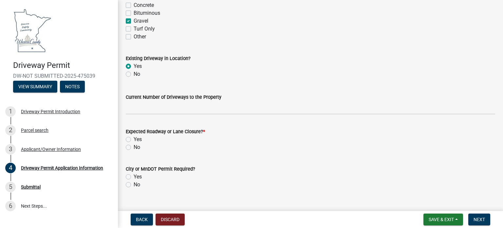
click at [134, 146] on label "No" at bounding box center [137, 147] width 7 height 8
click at [134, 146] on input "No" at bounding box center [136, 145] width 4 height 4
radio input "true"
click at [134, 185] on label "No" at bounding box center [137, 185] width 7 height 8
click at [134, 185] on input "No" at bounding box center [136, 183] width 4 height 4
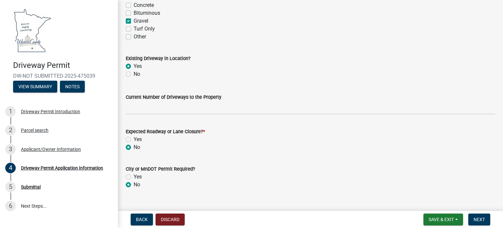
radio input "true"
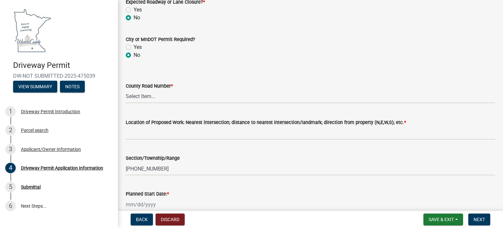
scroll to position [524, 0]
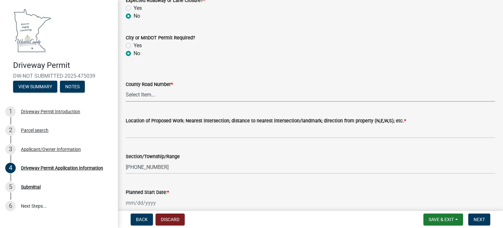
click at [139, 94] on select "Select Item... 1 2 3 4 5 6 7 8 9 10 11 12 13 14 15 16 17 18 19 20 22 23 24 26 2…" at bounding box center [311, 94] width 370 height 13
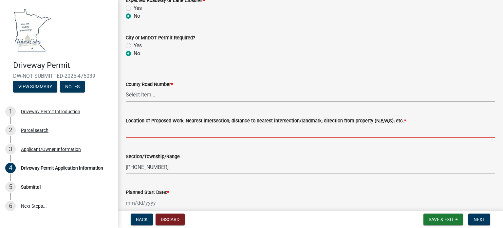
click at [197, 131] on form "Location of Proposed Work: Nearest intersection; distance to nearest intersecti…" at bounding box center [311, 127] width 370 height 21
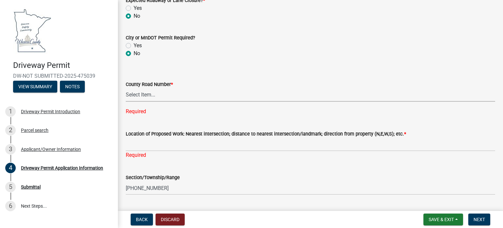
click at [149, 94] on select "Select Item... 1 2 3 4 5 6 7 8 9 10 11 12 13 14 15 16 17 18 19 20 22 23 24 26 2…" at bounding box center [311, 94] width 370 height 13
click at [126, 88] on select "Select Item... 1 2 3 4 5 6 7 8 9 10 11 12 13 14 15 16 17 18 19 20 22 23 24 26 2…" at bounding box center [311, 94] width 370 height 13
select select "5125f881-123c-4466-854d-bf9e861acbef"
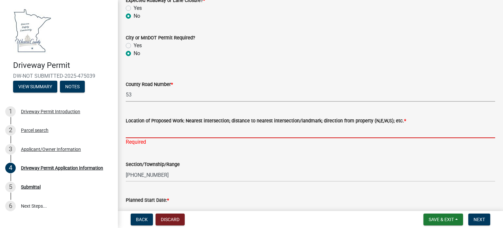
click at [145, 136] on input "Location of Proposed Work: Nearest intersection; distance to nearest intersecti…" at bounding box center [311, 131] width 370 height 13
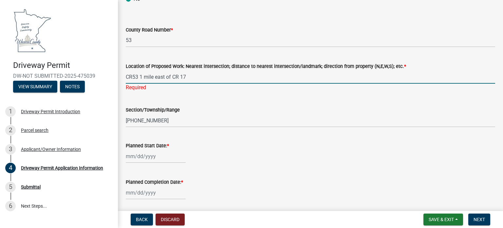
scroll to position [590, 0]
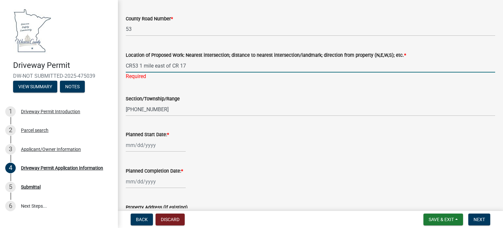
type input "CR53 1 mile east of CR 17"
click at [158, 145] on wm-data-entity-input "Planned Start Date: *" at bounding box center [311, 139] width 370 height 36
select select "9"
select select "2025"
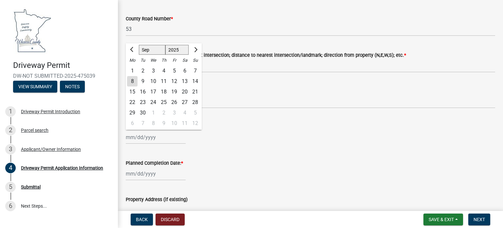
click at [144, 91] on div "16" at bounding box center [143, 92] width 10 height 10
type input "[DATE]"
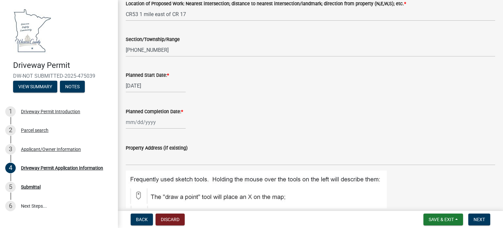
scroll to position [655, 0]
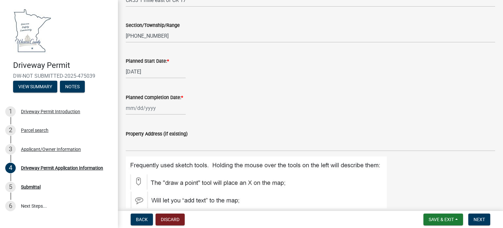
select select "9"
select select "2025"
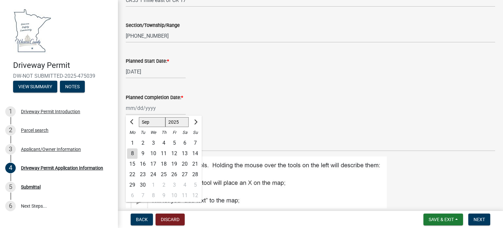
click at [144, 105] on div "Jan Feb Mar Apr May Jun Jul Aug Sep Oct Nov Dec 1525 1526 1527 1528 1529 1530 1…" at bounding box center [156, 107] width 60 height 13
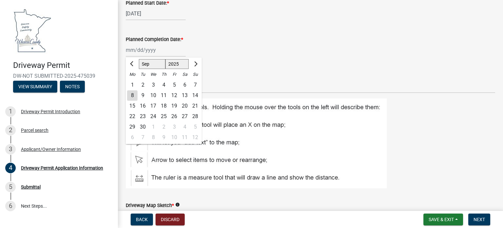
scroll to position [721, 0]
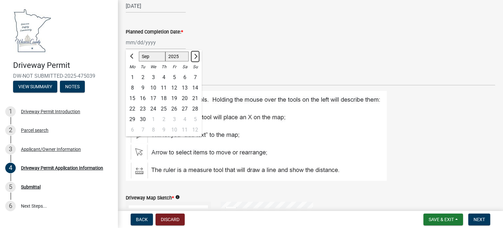
click at [195, 55] on span "Next month" at bounding box center [195, 56] width 5 height 5
select select "11"
click at [184, 98] on div "15" at bounding box center [185, 98] width 10 height 10
type input "[DATE]"
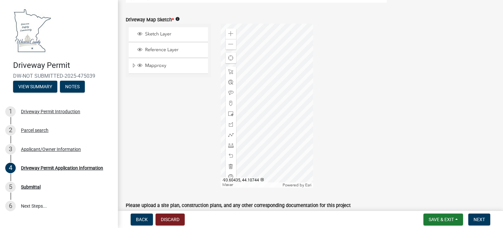
scroll to position [892, 0]
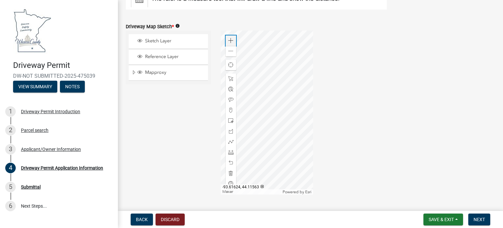
click at [229, 42] on span at bounding box center [230, 40] width 5 height 5
click at [230, 42] on span at bounding box center [230, 40] width 5 height 5
click at [270, 72] on div at bounding box center [267, 112] width 92 height 164
click at [265, 86] on div at bounding box center [267, 112] width 92 height 164
click at [271, 122] on div at bounding box center [267, 112] width 92 height 164
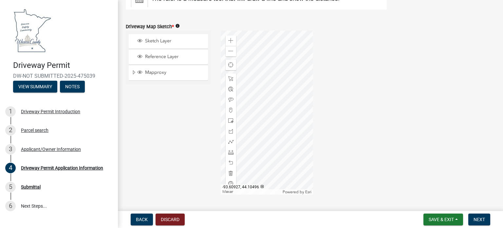
click at [290, 127] on div at bounding box center [267, 112] width 92 height 164
click at [278, 107] on div at bounding box center [267, 112] width 92 height 164
click at [266, 114] on div at bounding box center [267, 112] width 92 height 164
click at [230, 41] on span at bounding box center [230, 40] width 5 height 5
click at [244, 127] on div at bounding box center [267, 112] width 92 height 164
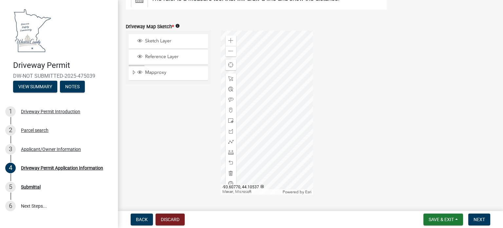
click at [276, 111] on div at bounding box center [267, 112] width 92 height 164
click at [279, 131] on div at bounding box center [267, 112] width 92 height 164
click at [229, 119] on span at bounding box center [230, 120] width 5 height 5
click at [277, 100] on div at bounding box center [267, 112] width 92 height 164
click at [230, 165] on div at bounding box center [231, 162] width 10 height 10
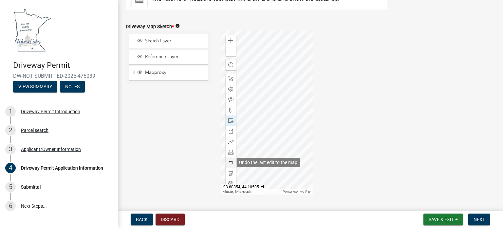
click at [229, 165] on span at bounding box center [230, 162] width 5 height 5
click at [281, 113] on div at bounding box center [267, 112] width 92 height 164
click at [234, 41] on div "Zoom in" at bounding box center [231, 40] width 10 height 10
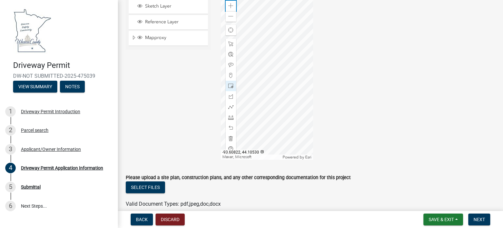
scroll to position [958, 0]
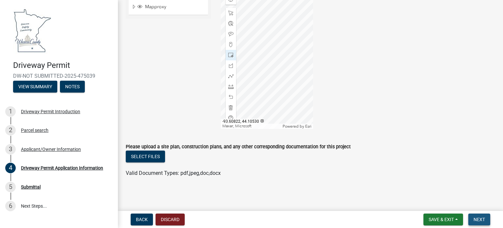
click at [482, 221] on span "Next" at bounding box center [479, 219] width 11 height 5
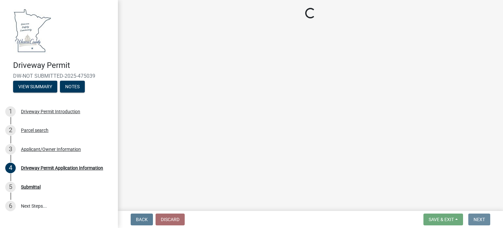
scroll to position [0, 0]
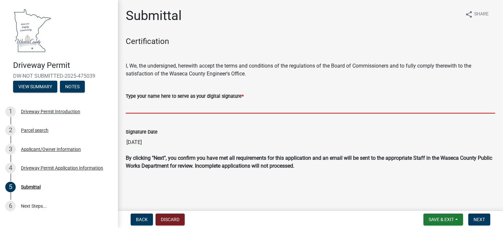
click at [223, 102] on input "Type your name here to serve as your digital signature *" at bounding box center [311, 106] width 370 height 13
type input "[PERSON_NAME]"
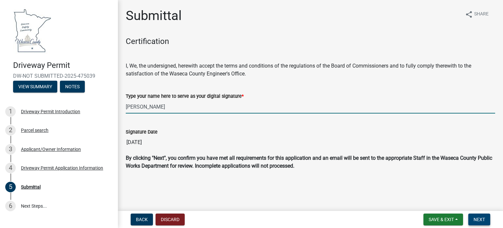
click at [482, 219] on span "Next" at bounding box center [479, 219] width 11 height 5
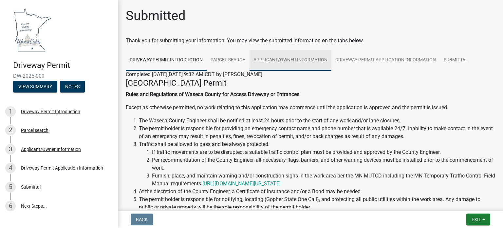
click at [307, 59] on link "Applicant/Owner Information" at bounding box center [291, 60] width 82 height 21
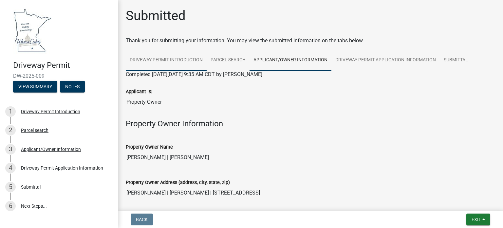
click at [185, 57] on link "Driveway Permit Introduction" at bounding box center [166, 60] width 81 height 21
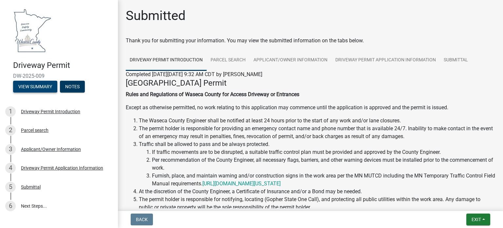
click at [40, 83] on button "View Summary" at bounding box center [35, 87] width 44 height 12
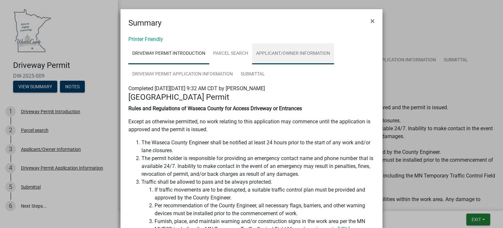
click at [267, 54] on link "Applicant/Owner Information" at bounding box center [293, 53] width 82 height 21
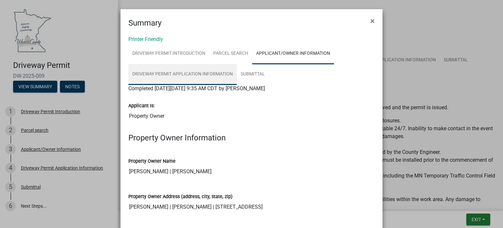
click at [215, 76] on link "Driveway Permit Application Information" at bounding box center [182, 74] width 108 height 21
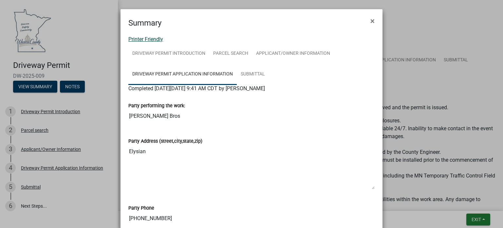
click at [148, 40] on link "Printer Friendly" at bounding box center [145, 39] width 35 height 6
